Goal: Information Seeking & Learning: Find contact information

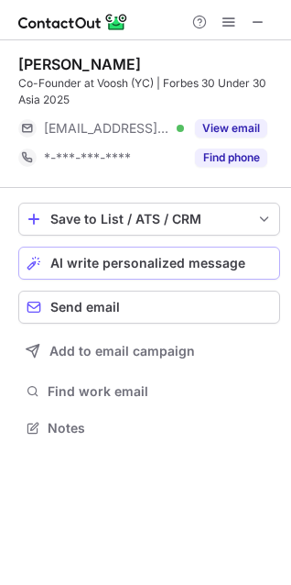
scroll to position [414, 291]
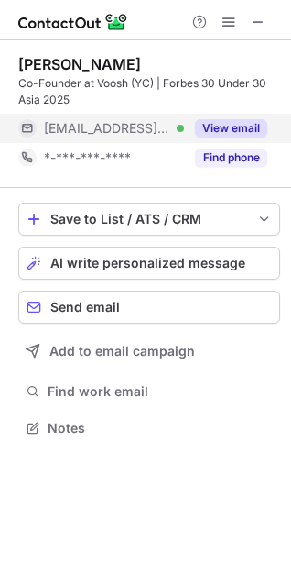
click at [225, 133] on button "View email" at bounding box center [231, 128] width 72 height 18
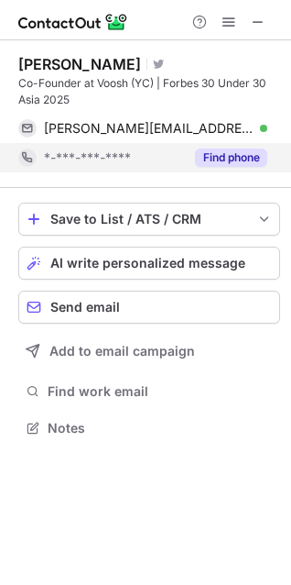
click at [225, 153] on button "Find phone" at bounding box center [231, 157] width 72 height 18
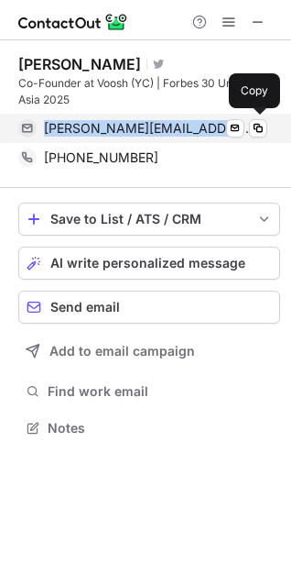
drag, startPoint x: 46, startPoint y: 125, endPoint x: 150, endPoint y: 132, distance: 104.7
click at [150, 132] on div "kshitiz@voosh.ai Verified" at bounding box center [156, 128] width 224 height 16
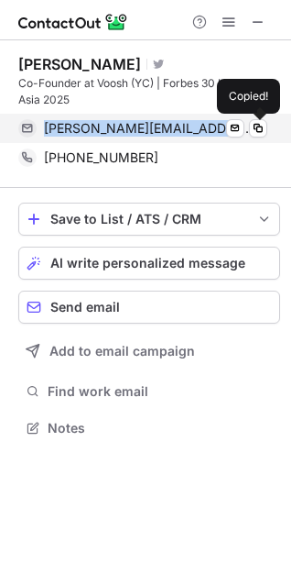
copy span "kshitiz@voosh.ai"
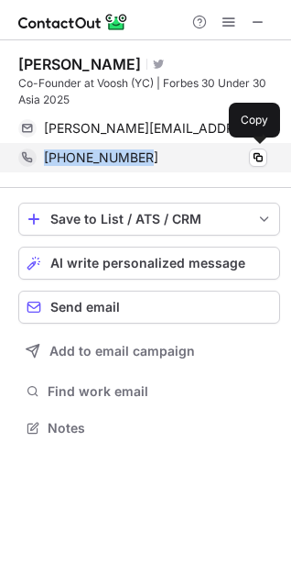
drag, startPoint x: 45, startPoint y: 161, endPoint x: 137, endPoint y: 161, distance: 91.6
click at [137, 161] on span "+919718680012" at bounding box center [101, 157] width 115 height 16
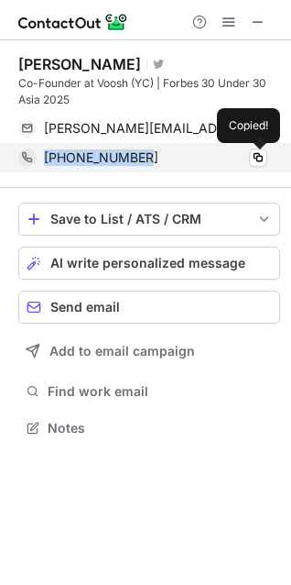
copy span "+919718680012"
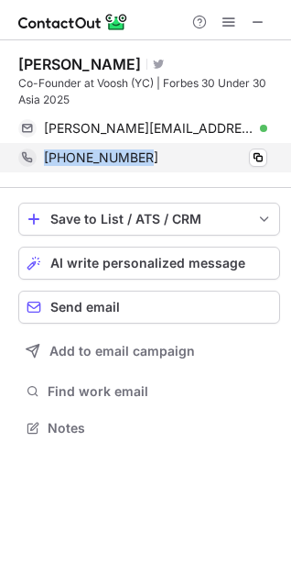
copy span "+919718680012"
click at [137, 161] on span "+919718680012" at bounding box center [101, 157] width 115 height 16
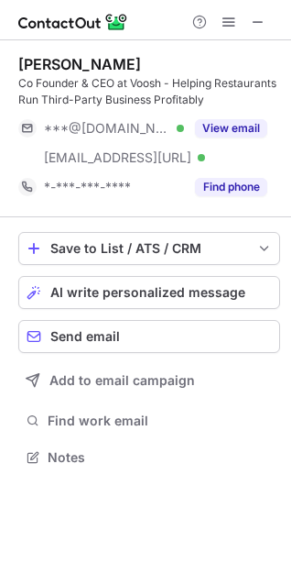
scroll to position [443, 291]
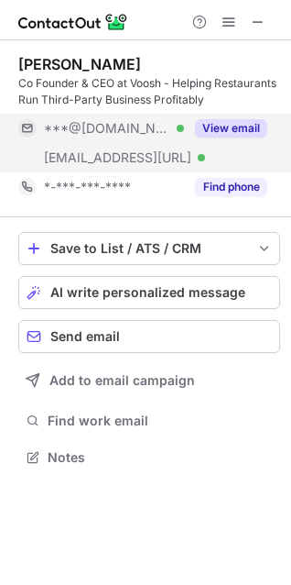
click at [236, 124] on button "View email" at bounding box center [231, 128] width 72 height 18
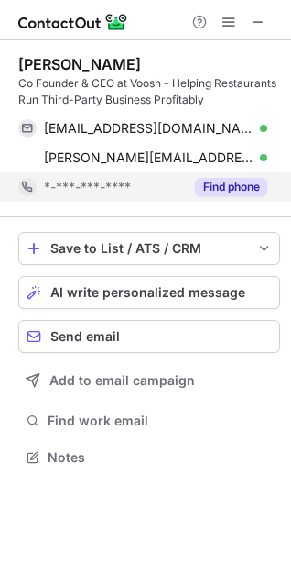
click at [234, 186] on button "Find phone" at bounding box center [231, 187] width 72 height 18
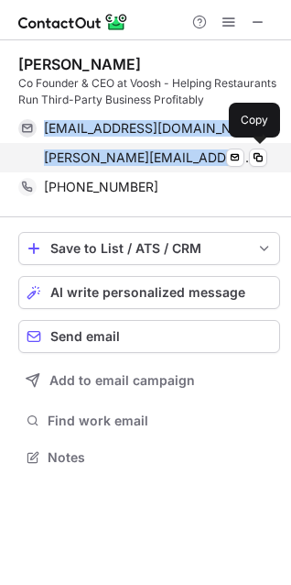
drag, startPoint x: 46, startPoint y: 126, endPoint x: 157, endPoint y: 164, distance: 117.4
click at [157, 164] on div "priyamsaraswat@gmail.com Verified Send email Copy priyam@voosh.ai Verified Send…" at bounding box center [142, 143] width 249 height 59
copy div "priyamsaraswat@gmail.com Verified Send email Copy priyam@voosh.ai"
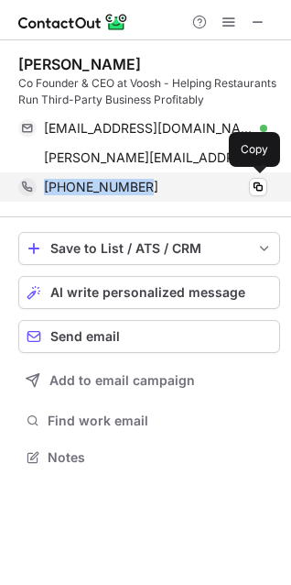
drag, startPoint x: 142, startPoint y: 187, endPoint x: 47, endPoint y: 190, distance: 95.3
click at [47, 190] on div "[PHONE_NUMBER]" at bounding box center [156, 187] width 224 height 16
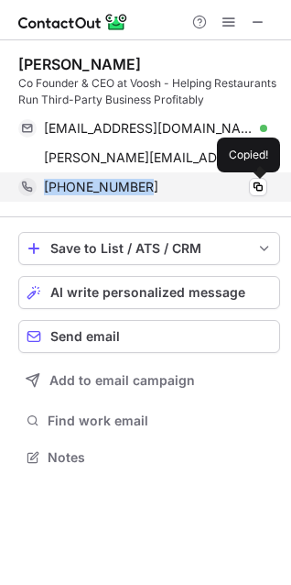
copy span "[PHONE_NUMBER]"
click at [47, 190] on span "[PHONE_NUMBER]" at bounding box center [101, 187] width 115 height 16
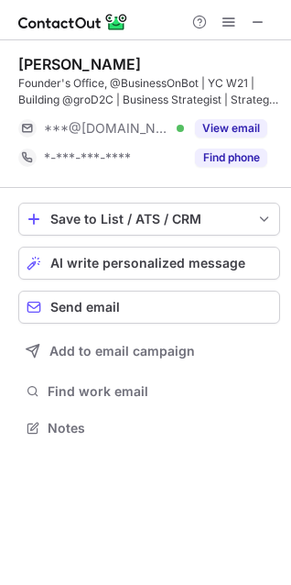
scroll to position [414, 291]
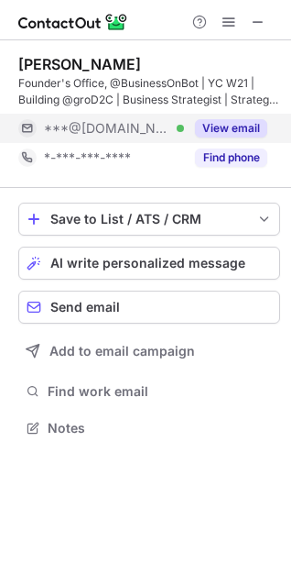
click at [241, 131] on button "View email" at bounding box center [231, 128] width 72 height 18
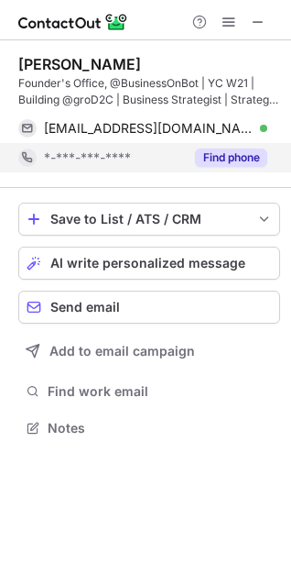
click at [237, 150] on button "Find phone" at bounding box center [231, 157] width 72 height 18
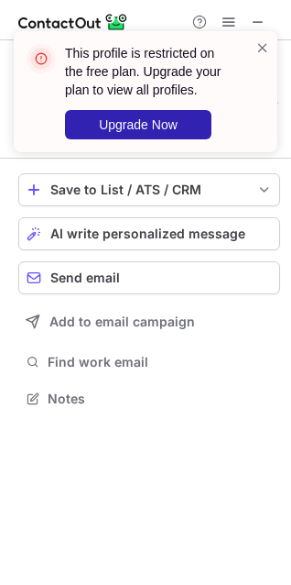
scroll to position [385, 291]
click at [263, 48] on span at bounding box center [263, 47] width 15 height 18
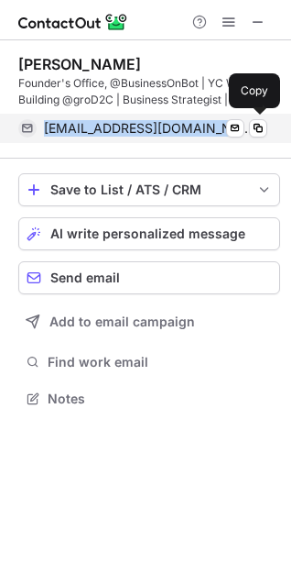
drag, startPoint x: 40, startPoint y: 131, endPoint x: 223, endPoint y: 127, distance: 182.4
click at [223, 127] on div "[EMAIL_ADDRESS][DOMAIN_NAME] Verified Send email Copy" at bounding box center [142, 128] width 249 height 29
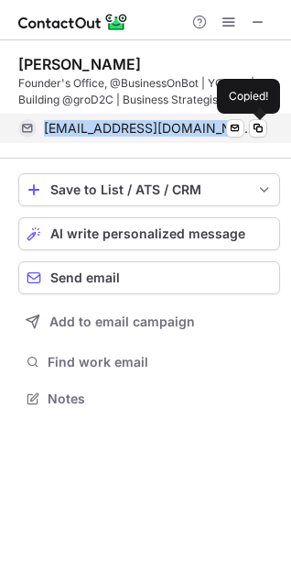
copy span "[EMAIL_ADDRESS][DOMAIN_NAME]"
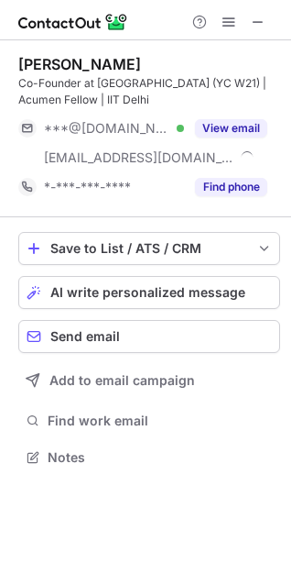
scroll to position [443, 291]
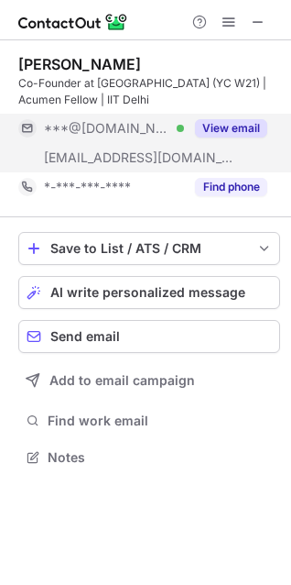
click at [222, 136] on button "View email" at bounding box center [231, 128] width 72 height 18
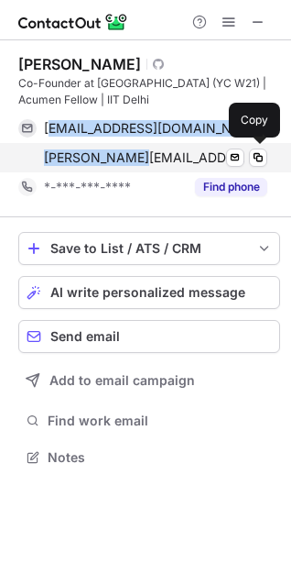
drag, startPoint x: 49, startPoint y: 128, endPoint x: 132, endPoint y: 163, distance: 90.4
click at [132, 163] on div "divishguptaiitd@gmail.com Verified Send email Copy divish@leapclub.in Send emai…" at bounding box center [142, 143] width 249 height 59
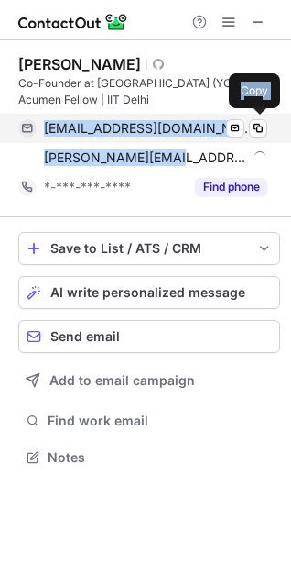
drag, startPoint x: 155, startPoint y: 163, endPoint x: 43, endPoint y: 127, distance: 117.4
click at [43, 127] on div "divishguptaiitd@gmail.com Verified Send email Copy divish@leapclub.in Send emai…" at bounding box center [142, 143] width 249 height 59
copy div "divishguptaiitd@gmail.com Verified Send email Copy divish@leapclub.in"
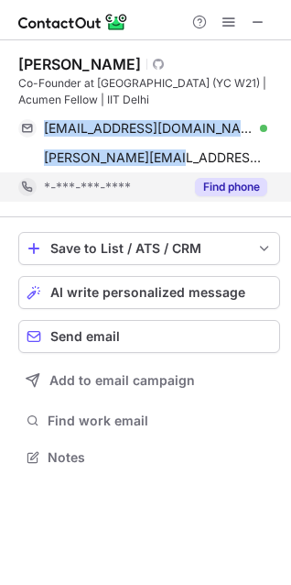
click at [212, 184] on button "Find phone" at bounding box center [231, 187] width 72 height 18
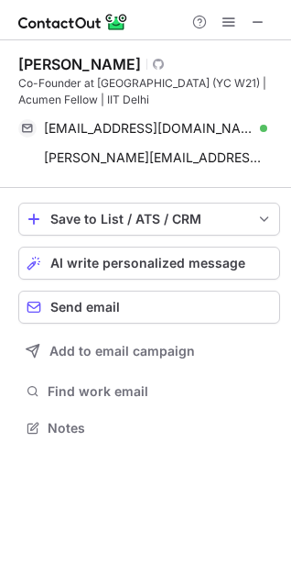
scroll to position [414, 291]
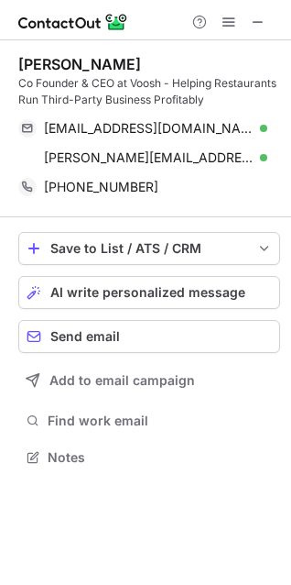
scroll to position [443, 291]
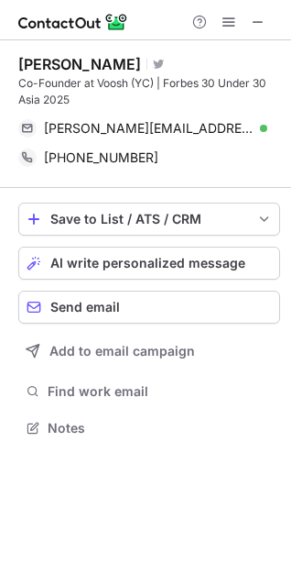
scroll to position [414, 291]
